Goal: Check status

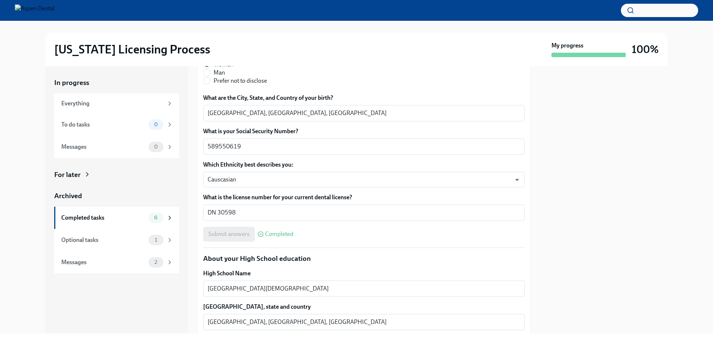
scroll to position [370, 0]
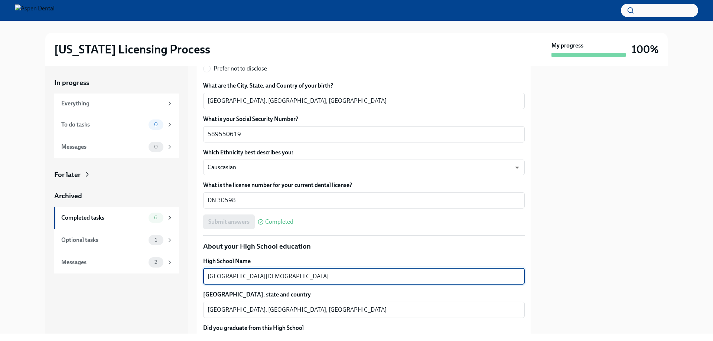
drag, startPoint x: 278, startPoint y: 276, endPoint x: 173, endPoint y: 274, distance: 105.4
click at [173, 274] on div "In progress Everything To do tasks 0 Messages 0 For later Archived Completed ta…" at bounding box center [356, 200] width 622 height 268
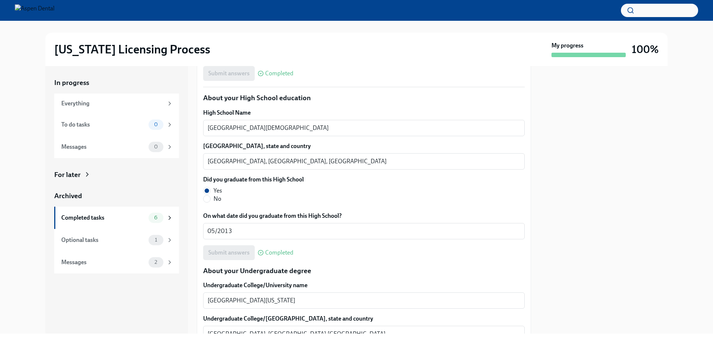
scroll to position [555, 0]
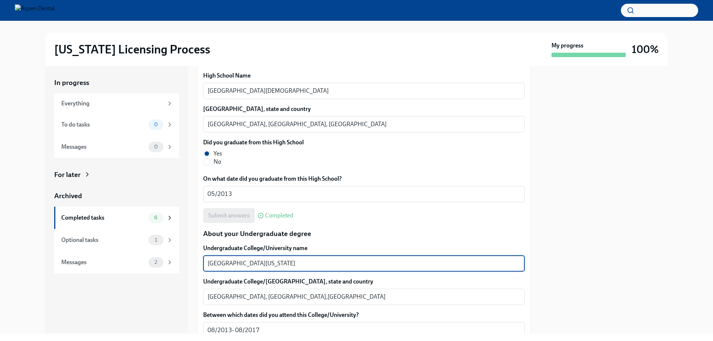
drag, startPoint x: 275, startPoint y: 264, endPoint x: 207, endPoint y: 265, distance: 68.7
click at [193, 266] on div "In progress Everything To do tasks 0 Messages 0 For later Archived Completed ta…" at bounding box center [356, 200] width 622 height 268
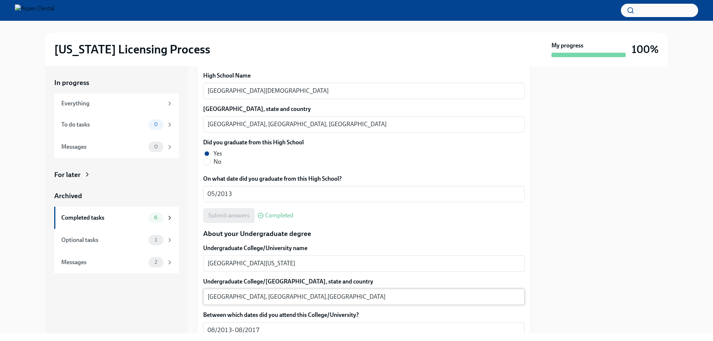
click at [215, 297] on textarea "[GEOGRAPHIC_DATA], [GEOGRAPHIC_DATA],[GEOGRAPHIC_DATA]" at bounding box center [363, 296] width 312 height 9
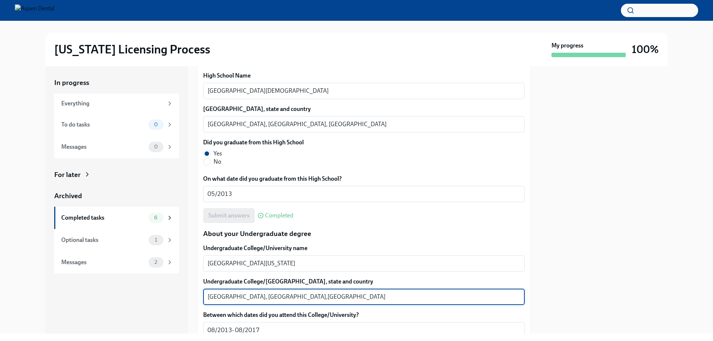
click at [215, 297] on textarea "[GEOGRAPHIC_DATA], [GEOGRAPHIC_DATA],[GEOGRAPHIC_DATA]" at bounding box center [363, 296] width 312 height 9
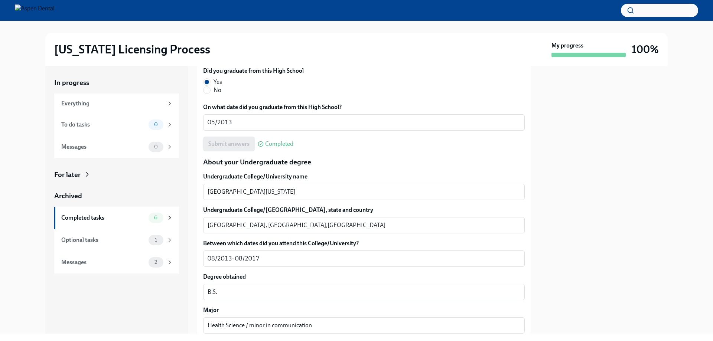
scroll to position [704, 0]
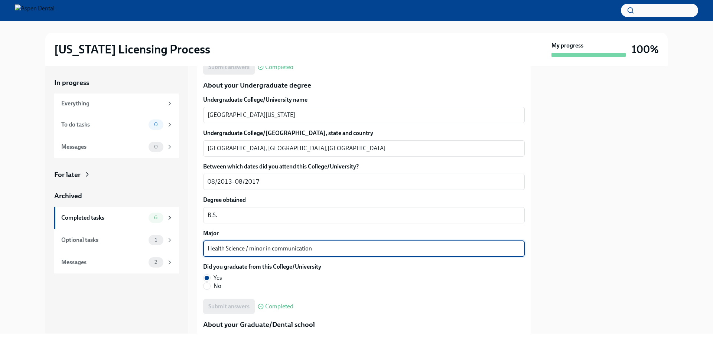
drag, startPoint x: 244, startPoint y: 248, endPoint x: 193, endPoint y: 246, distance: 51.6
click at [193, 246] on div "In progress Everything To do tasks 0 Messages 0 For later Archived Completed ta…" at bounding box center [356, 200] width 622 height 268
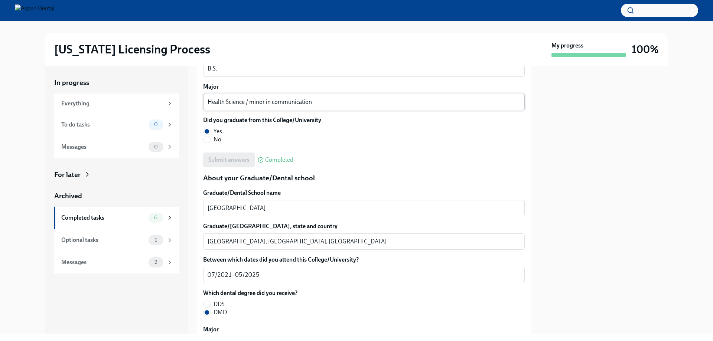
scroll to position [889, 0]
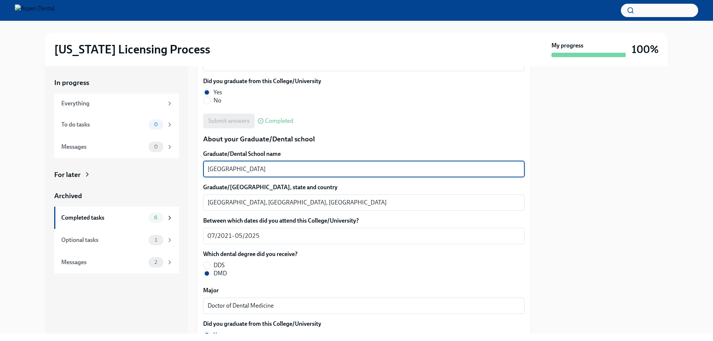
drag, startPoint x: 246, startPoint y: 168, endPoint x: 196, endPoint y: 166, distance: 49.8
click at [194, 166] on div "In progress Everything To do tasks 0 Messages 0 For later Archived Completed ta…" at bounding box center [356, 200] width 622 height 268
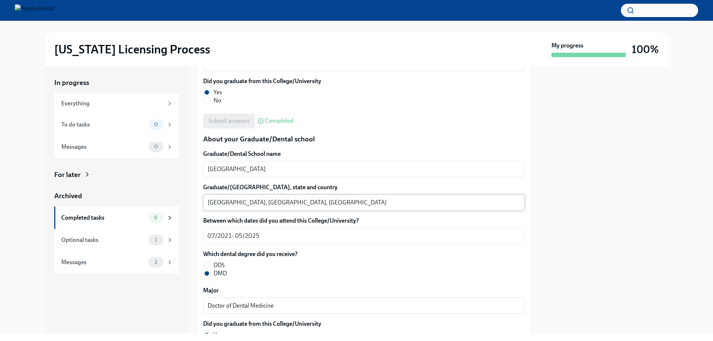
click at [216, 201] on textarea "[GEOGRAPHIC_DATA], [GEOGRAPHIC_DATA], [GEOGRAPHIC_DATA]" at bounding box center [363, 202] width 312 height 9
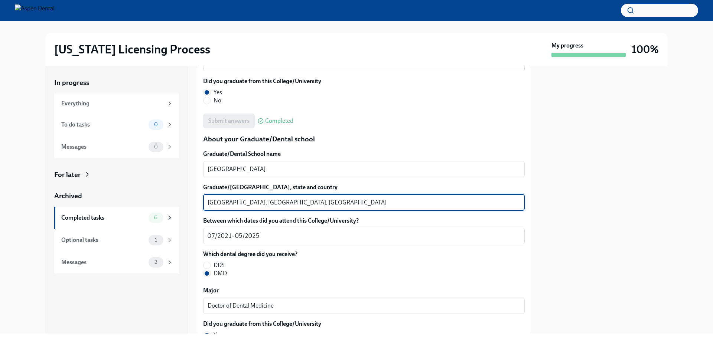
click at [216, 201] on textarea "[GEOGRAPHIC_DATA], [GEOGRAPHIC_DATA], [GEOGRAPHIC_DATA]" at bounding box center [363, 202] width 312 height 9
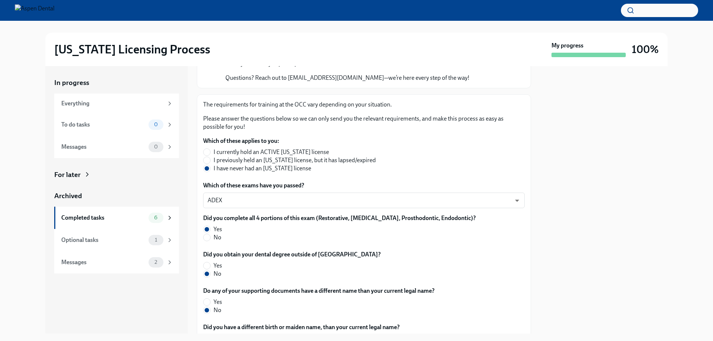
scroll to position [334, 0]
